Goal: Information Seeking & Learning: Learn about a topic

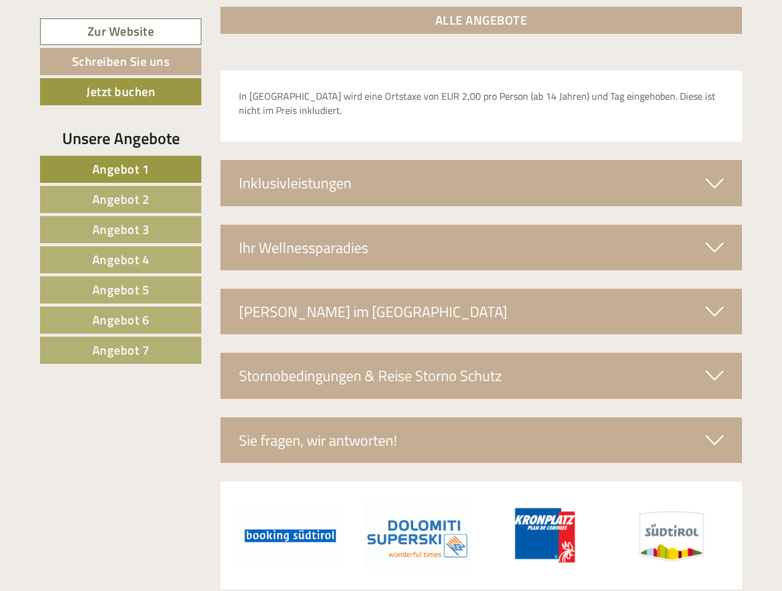
click at [121, 169] on span "Angebot 1" at bounding box center [120, 169] width 57 height 19
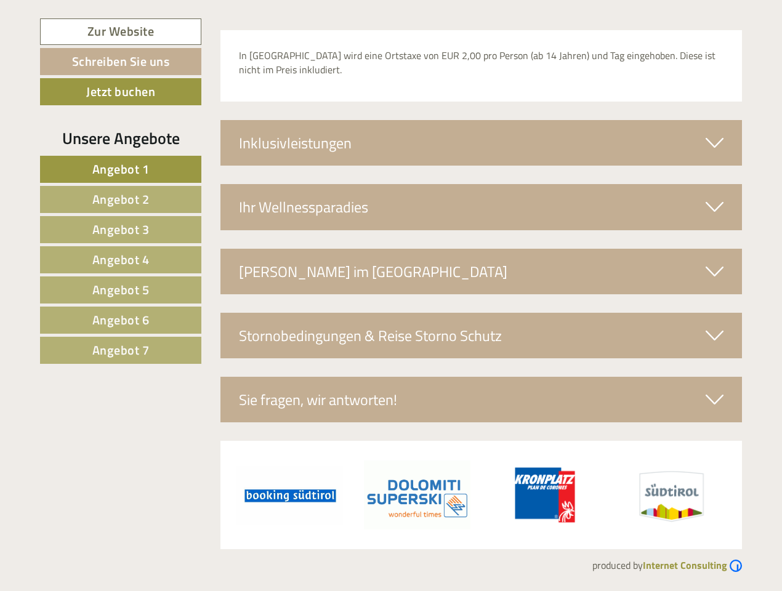
click at [121, 200] on span "Angebot 2" at bounding box center [120, 199] width 57 height 19
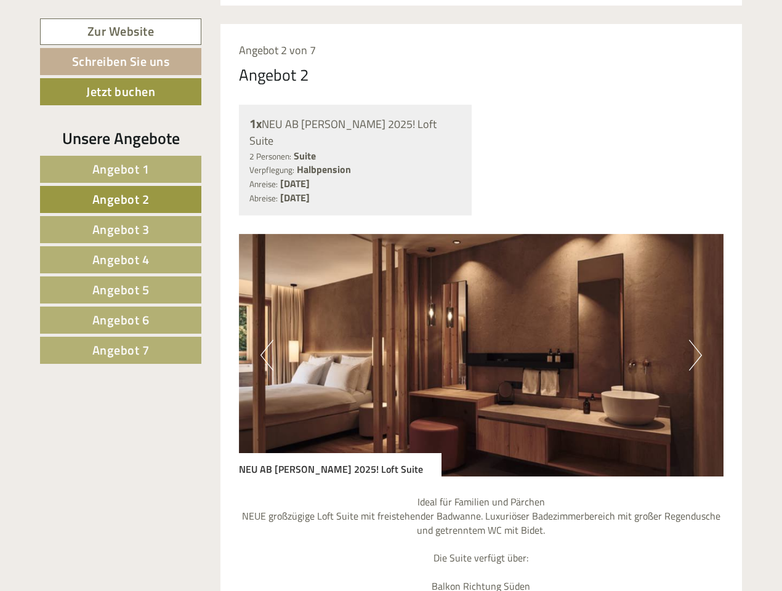
click at [121, 230] on span "Angebot 3" at bounding box center [120, 229] width 57 height 19
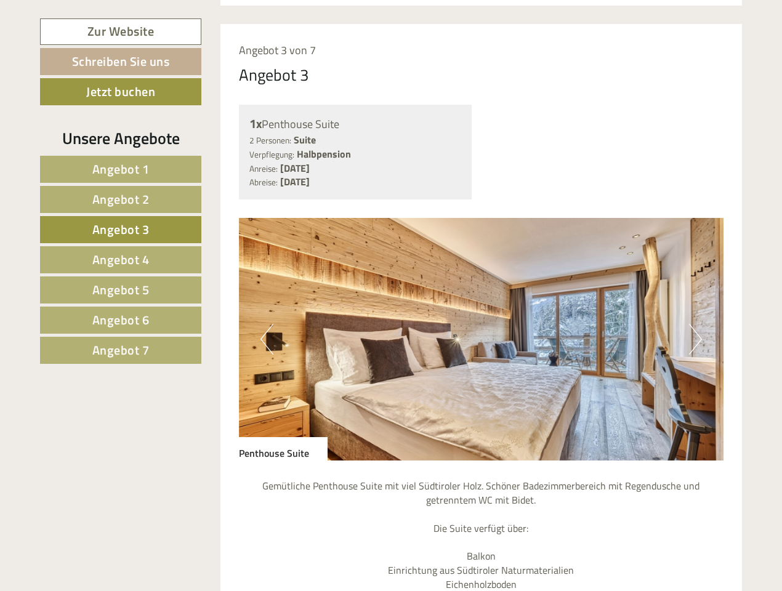
click at [121, 260] on span "Angebot 4" at bounding box center [120, 259] width 57 height 19
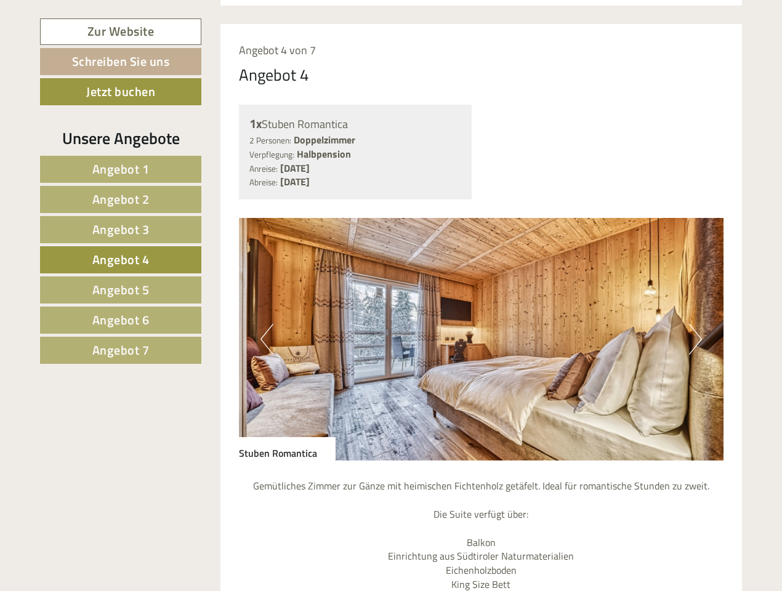
click at [121, 290] on span "Angebot 5" at bounding box center [120, 289] width 57 height 19
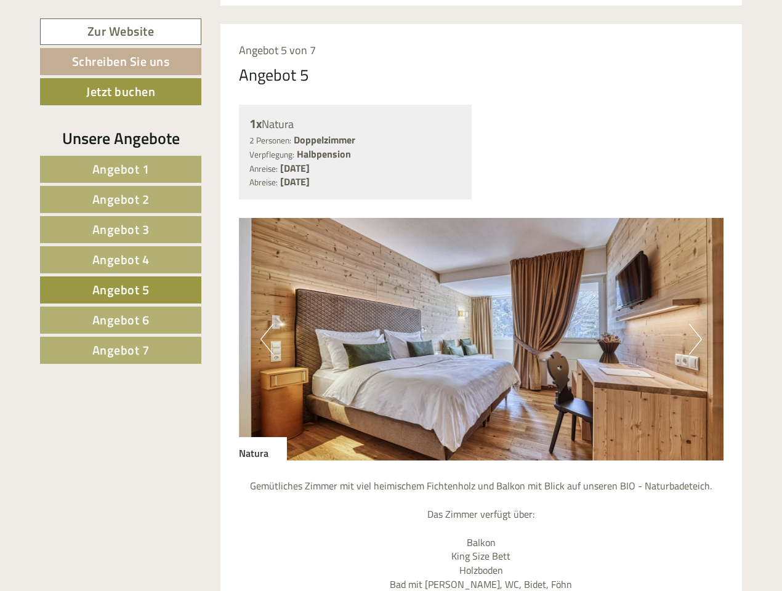
click at [121, 320] on span "Angebot 6" at bounding box center [120, 319] width 57 height 19
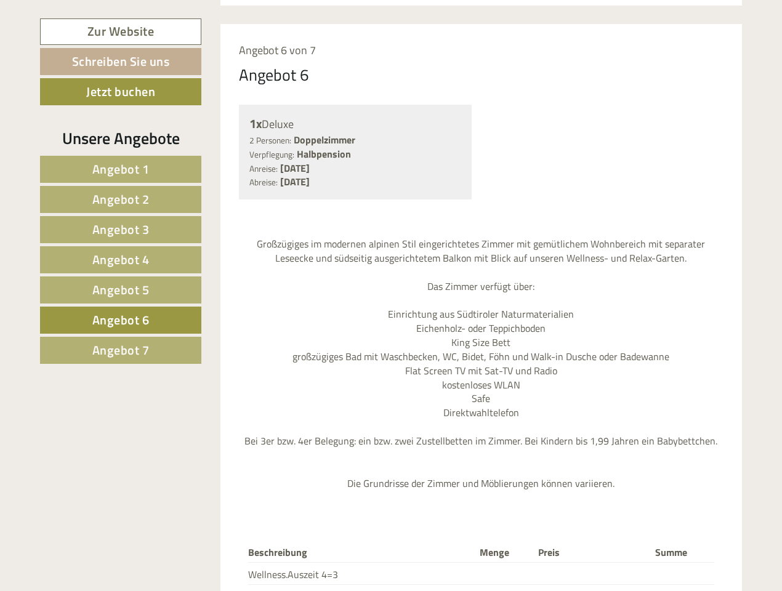
click at [121, 351] on span "Angebot 7" at bounding box center [120, 350] width 57 height 19
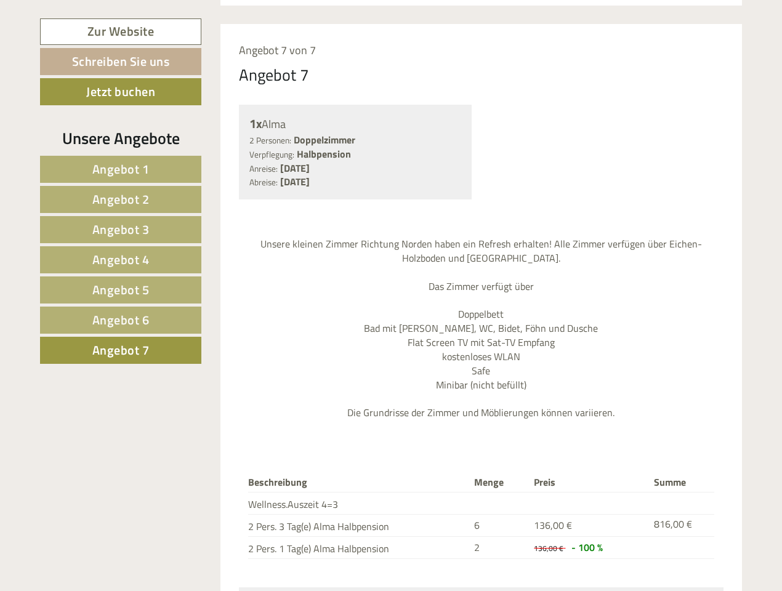
click at [267, 24] on div "Angebot 7 von 7 Angebot 7 1x Alma 2 Personen: Doppelzimmer Verpflegung: Halbpen…" at bounding box center [482, 360] width 522 height 673
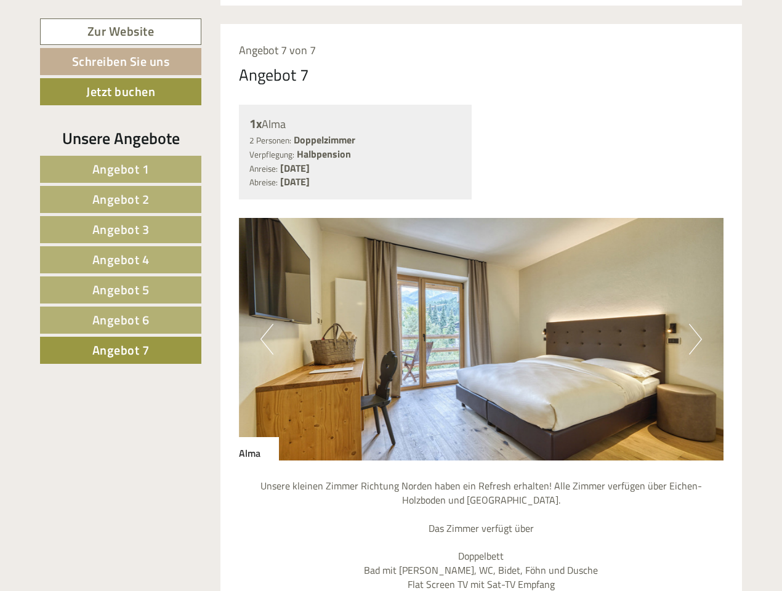
click at [482, 24] on div "Angebot 7 von 7 Angebot 7 1x Alma 2 Personen: Doppelzimmer Verpflegung: Halbpen…" at bounding box center [482, 481] width 522 height 915
